Goal: Task Accomplishment & Management: Complete application form

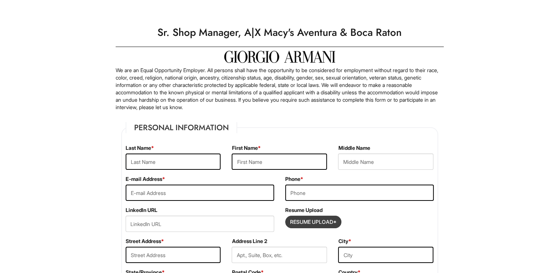
click at [314, 220] on input "Resume Upload*" at bounding box center [313, 222] width 55 height 12
type input "C:\fakepath\Demetri 77777 (1) (1).docx"
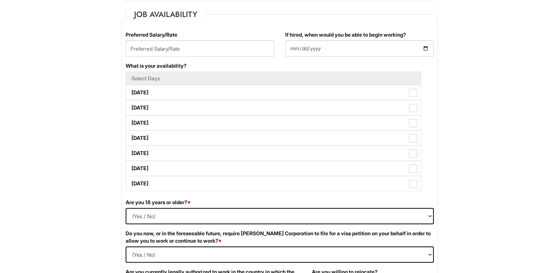
scroll to position [296, 0]
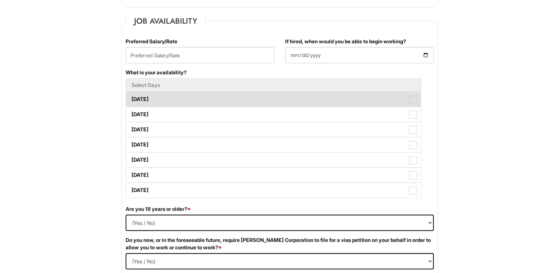
click at [411, 99] on span at bounding box center [413, 99] width 8 height 8
click at [131, 98] on Available_Monday "[DATE]" at bounding box center [128, 95] width 5 height 5
checkbox Available_Monday "true"
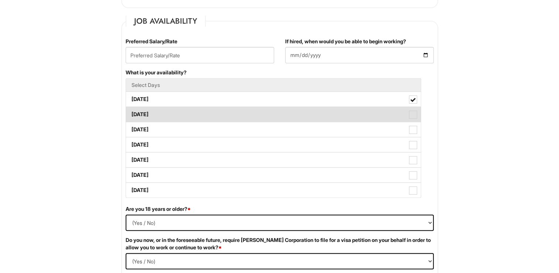
click at [415, 110] on span at bounding box center [413, 114] width 8 height 8
click at [131, 110] on Available_Tuesday "[DATE]" at bounding box center [128, 110] width 5 height 5
checkbox Available_Tuesday "true"
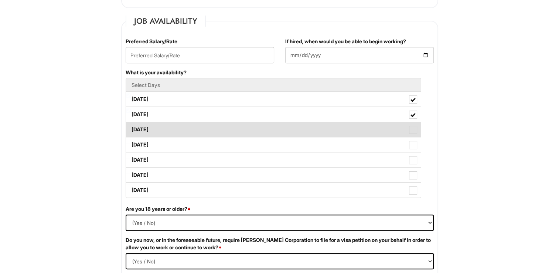
click at [413, 135] on label "[DATE]" at bounding box center [273, 129] width 295 height 15
click at [131, 128] on Available_Wednesday "[DATE]" at bounding box center [128, 125] width 5 height 5
checkbox Available_Wednesday "true"
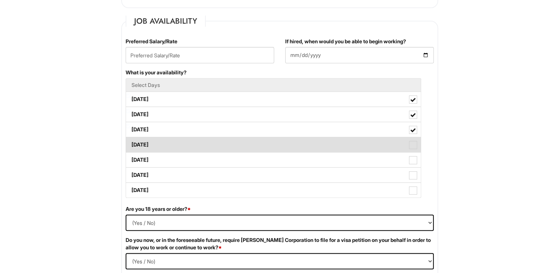
click at [413, 141] on span at bounding box center [413, 145] width 8 height 8
click at [131, 141] on Available_Thursday "[DATE]" at bounding box center [128, 141] width 5 height 5
checkbox Available_Thursday "true"
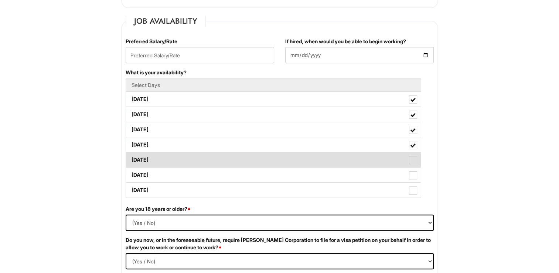
click at [415, 163] on span at bounding box center [413, 160] width 8 height 8
click at [131, 158] on Available_Friday "[DATE]" at bounding box center [128, 156] width 5 height 5
checkbox Available_Friday "true"
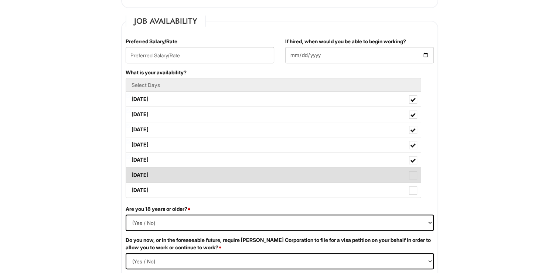
click at [415, 171] on span at bounding box center [413, 175] width 8 height 8
click at [131, 171] on Available_Saturday "[DATE]" at bounding box center [128, 171] width 5 height 5
checkbox Available_Saturday "true"
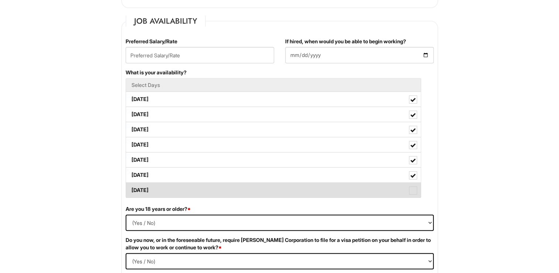
click at [412, 188] on span at bounding box center [413, 190] width 8 height 8
click at [131, 188] on Available_Sunday "[DATE]" at bounding box center [128, 186] width 5 height 5
checkbox Available_Sunday "true"
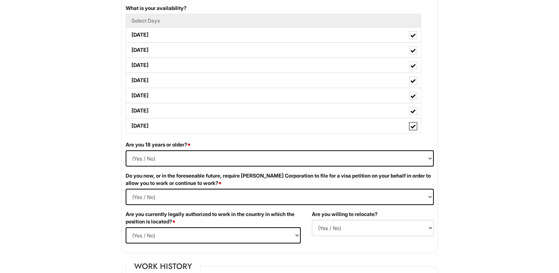
scroll to position [369, 0]
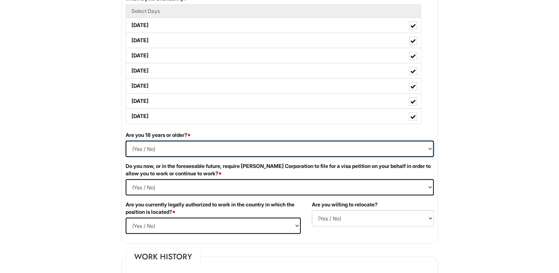
click at [383, 152] on select "(Yes / No) Yes No" at bounding box center [280, 148] width 308 height 16
select select "Yes"
click at [126, 140] on select "(Yes / No) Yes No" at bounding box center [280, 148] width 308 height 16
click at [178, 177] on div "Do you now, or in the foreseeable future, require [PERSON_NAME] Corporation to …" at bounding box center [279, 181] width 319 height 38
click at [177, 184] on Required "(Yes / No) Yes No" at bounding box center [280, 187] width 308 height 16
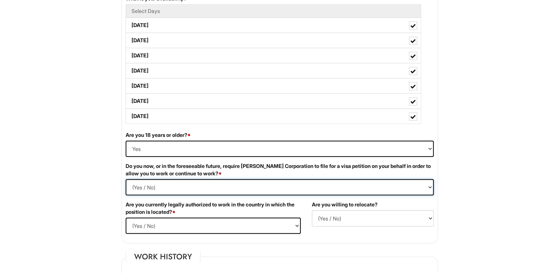
select Required "No"
click at [126, 179] on Required "(Yes / No) Yes No" at bounding box center [280, 187] width 308 height 16
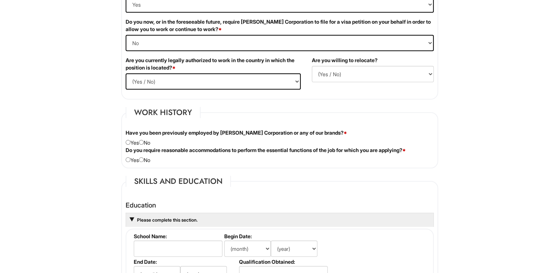
scroll to position [517, 0]
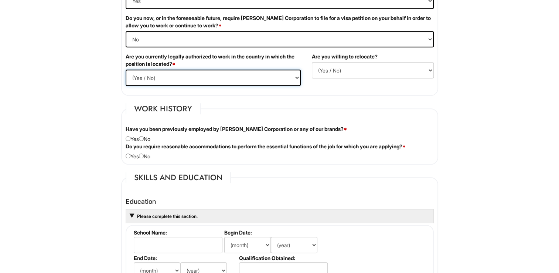
click at [217, 74] on select "(Yes / No) Yes No" at bounding box center [213, 77] width 175 height 16
select select "Yes"
click at [126, 69] on select "(Yes / No) Yes No" at bounding box center [213, 77] width 175 height 16
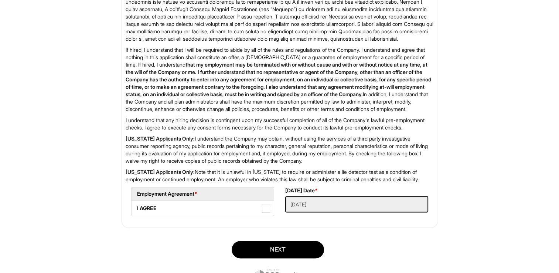
scroll to position [1196, 0]
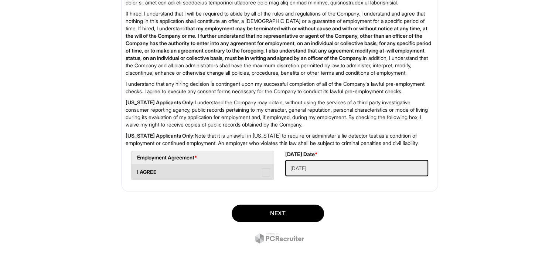
click at [263, 172] on span at bounding box center [266, 172] width 8 height 8
click at [136, 171] on AGREE "I AGREE" at bounding box center [134, 168] width 5 height 5
checkbox AGREE "true"
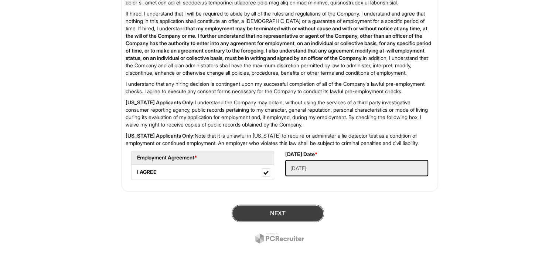
click at [270, 207] on button "Next" at bounding box center [278, 212] width 92 height 17
click at [278, 213] on button "SUBMIT" at bounding box center [278, 212] width 92 height 17
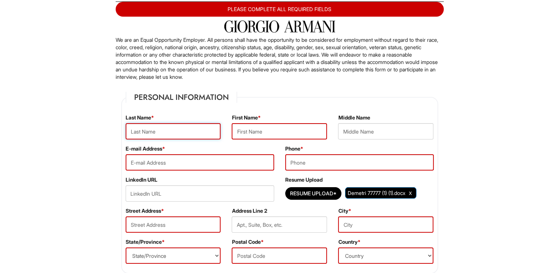
click at [195, 134] on input "text" at bounding box center [173, 131] width 95 height 16
type input "[PERSON_NAME]"
type input "demetri"
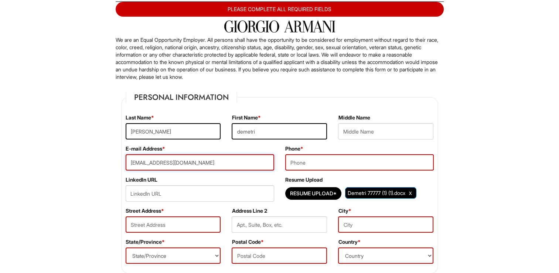
type input "[EMAIL_ADDRESS][DOMAIN_NAME]"
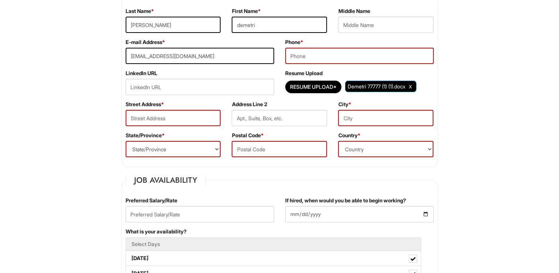
scroll to position [156, 0]
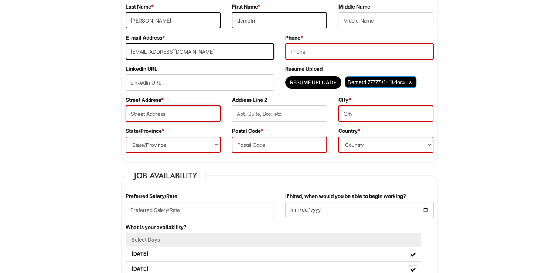
click at [187, 116] on input "text" at bounding box center [173, 113] width 95 height 16
type input "11211 S MILITARY TRL APT 3223"
type input "demetri"
type input "5618599184"
type input "APT 3223"
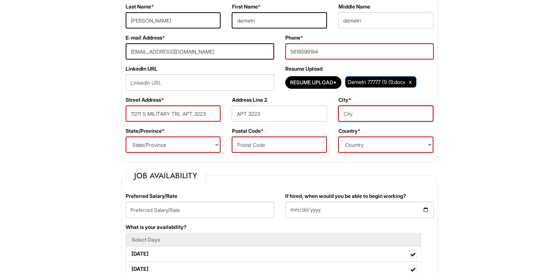
type input "[GEOGRAPHIC_DATA]"
select select "FL"
type input "33436"
select select "[GEOGRAPHIC_DATA]"
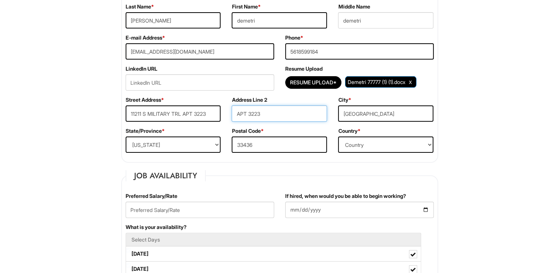
drag, startPoint x: 259, startPoint y: 113, endPoint x: 214, endPoint y: 123, distance: 46.2
click at [214, 123] on div "Street Address * [STREET_ADDRESS] Address Line 2 APT [GEOGRAPHIC_DATA]" at bounding box center [279, 111] width 319 height 31
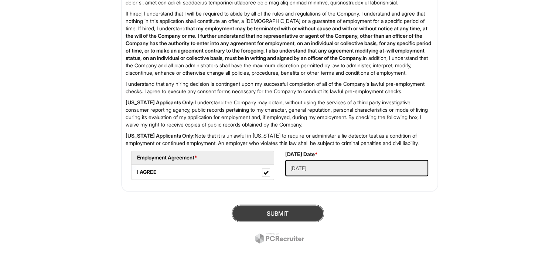
click at [294, 218] on button "SUBMIT" at bounding box center [278, 212] width 92 height 17
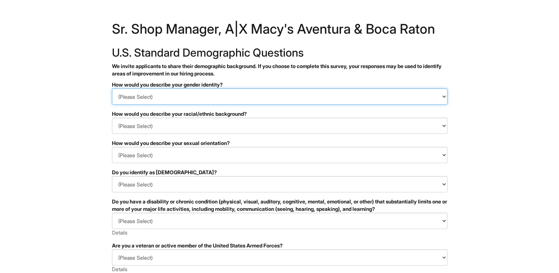
click at [219, 95] on select "(Please Select) Man Woman [DEMOGRAPHIC_DATA] I prefer to self-describe I don't …" at bounding box center [279, 96] width 335 height 16
select select "Man"
click at [112, 88] on select "(Please Select) Man Woman [DEMOGRAPHIC_DATA] I prefer to self-describe I don't …" at bounding box center [279, 96] width 335 height 16
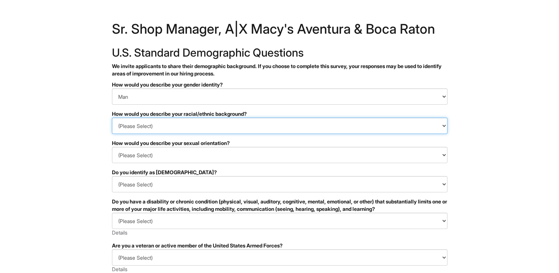
click at [145, 123] on select "(Please Select) Black or of African descent East Asian Hispanic, Latinx or of S…" at bounding box center [279, 125] width 335 height 16
select select "Black or of African descent"
click at [112, 117] on select "(Please Select) Black or of African descent East Asian Hispanic, Latinx or of S…" at bounding box center [279, 125] width 335 height 16
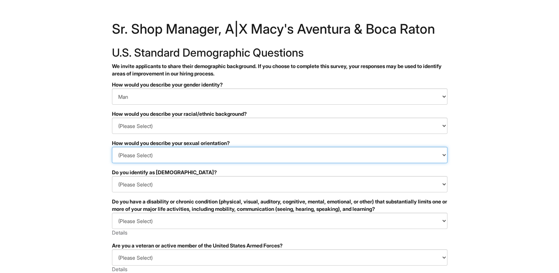
click at [195, 159] on select "(Please Select) Asexual Bisexual and/or pansexual Gay Heterosexual Lesbian Quee…" at bounding box center [279, 155] width 335 height 16
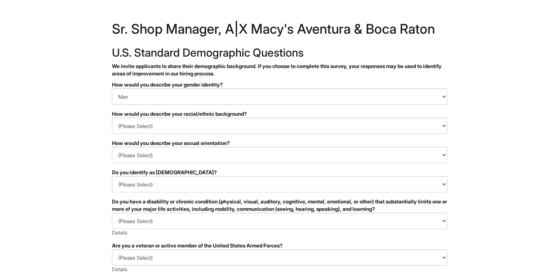
click at [83, 172] on html "&nbsp; ✔ 2 3 Sr. Shop Manager, A|X Macy's Aventura & Boca Raton U.S. Standard D…" at bounding box center [279, 208] width 559 height 416
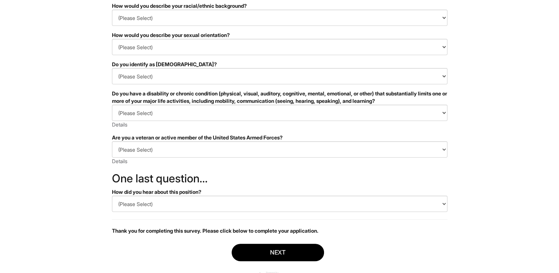
scroll to position [111, 0]
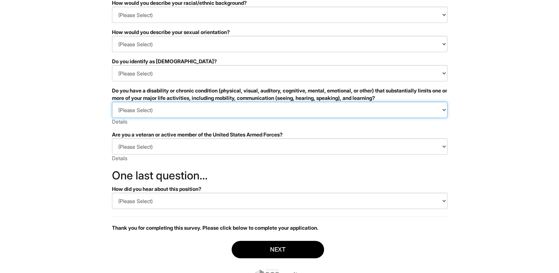
click at [163, 107] on select "(Please Select) YES, I HAVE A DISABILITY (or previously had a disability) NO, I…" at bounding box center [279, 110] width 335 height 16
select select "NO, I DON'T HAVE A DISABILITY"
click at [112, 102] on select "(Please Select) YES, I HAVE A DISABILITY (or previously had a disability) NO, I…" at bounding box center [279, 110] width 335 height 16
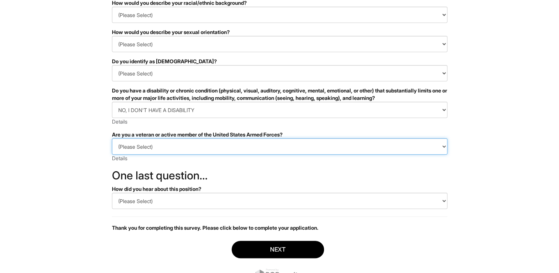
click at [148, 146] on select "(Please Select) I IDENTIFY AS ONE OR MORE OF THE CLASSIFICATIONS OF PROTECTED V…" at bounding box center [279, 146] width 335 height 16
select select "I AM NOT A PROTECTED VETERAN"
click at [112, 138] on select "(Please Select) I IDENTIFY AS ONE OR MORE OF THE CLASSIFICATIONS OF PROTECTED V…" at bounding box center [279, 146] width 335 height 16
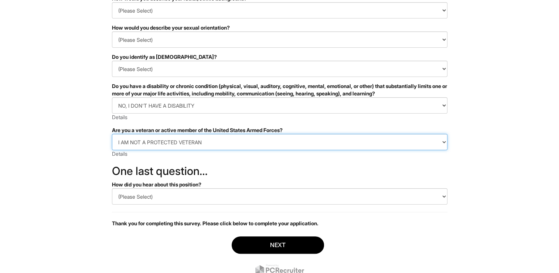
scroll to position [143, 0]
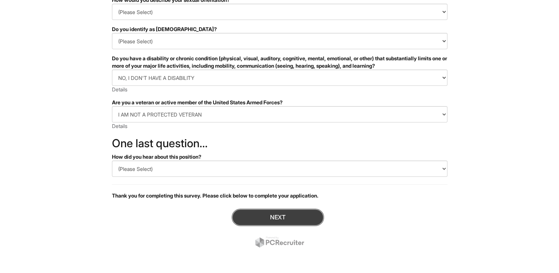
click at [270, 218] on button "Next" at bounding box center [278, 216] width 92 height 17
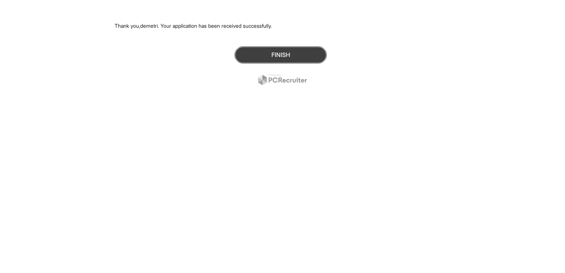
click at [297, 52] on button "Finish" at bounding box center [280, 54] width 92 height 17
